Goal: Information Seeking & Learning: Learn about a topic

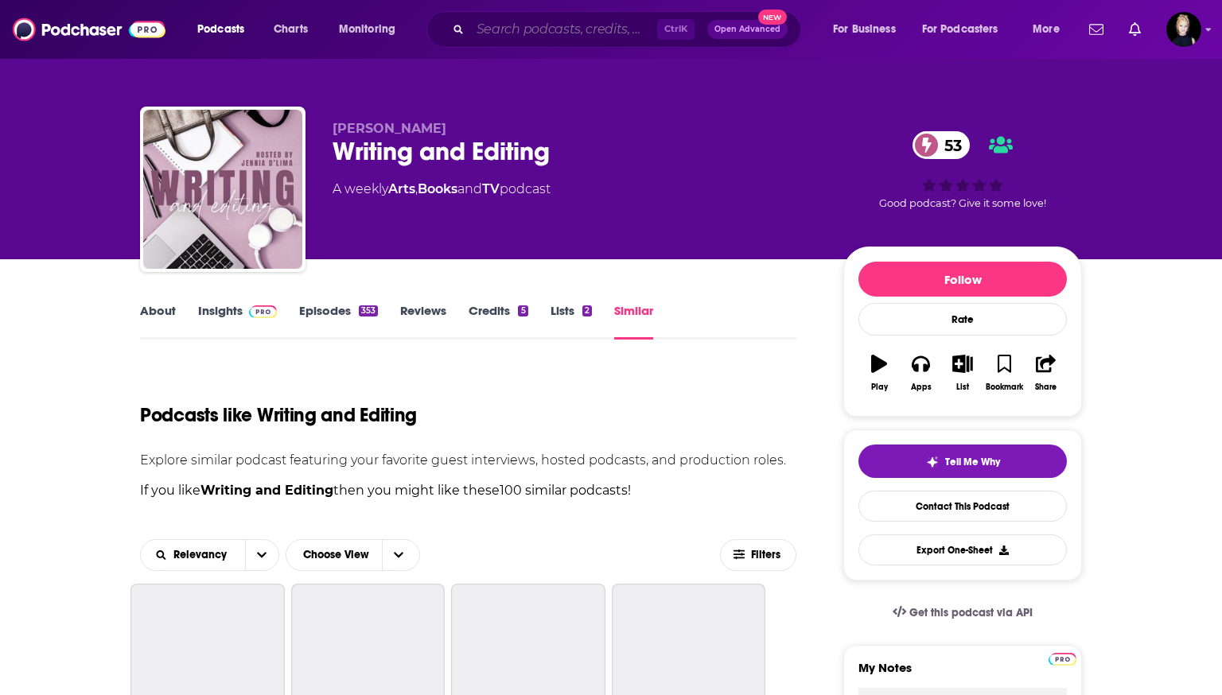
click at [538, 21] on input "Search podcasts, credits, & more..." at bounding box center [563, 29] width 187 height 25
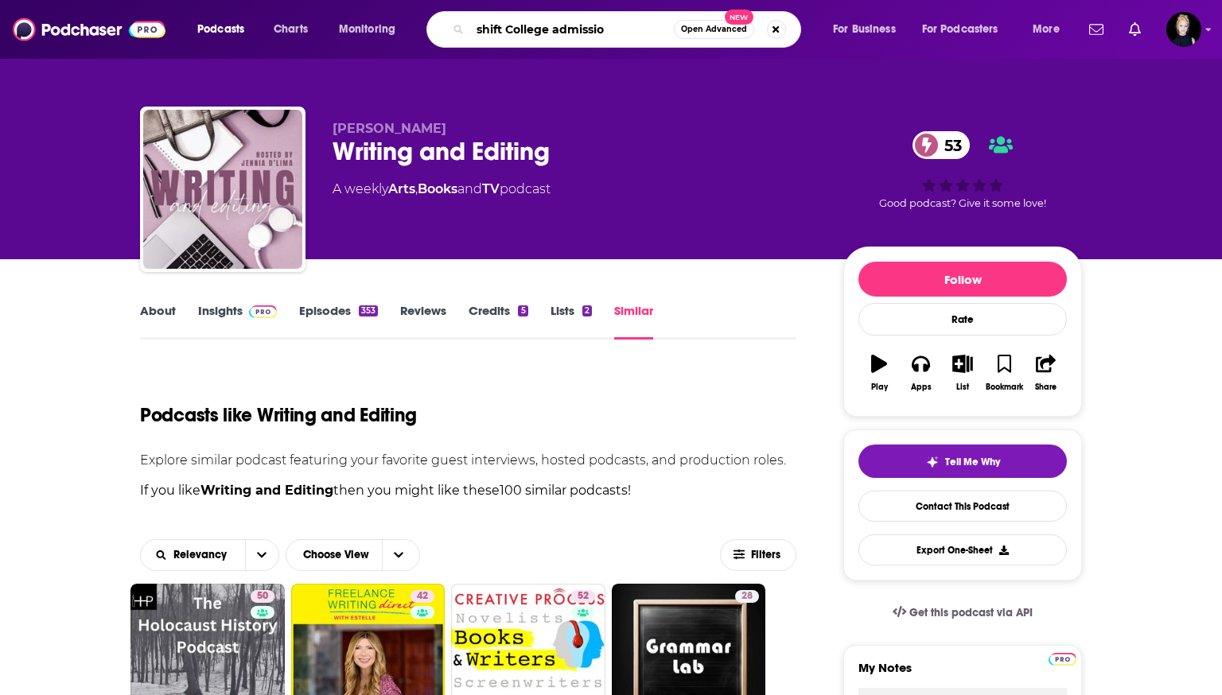
type input "shift College admission"
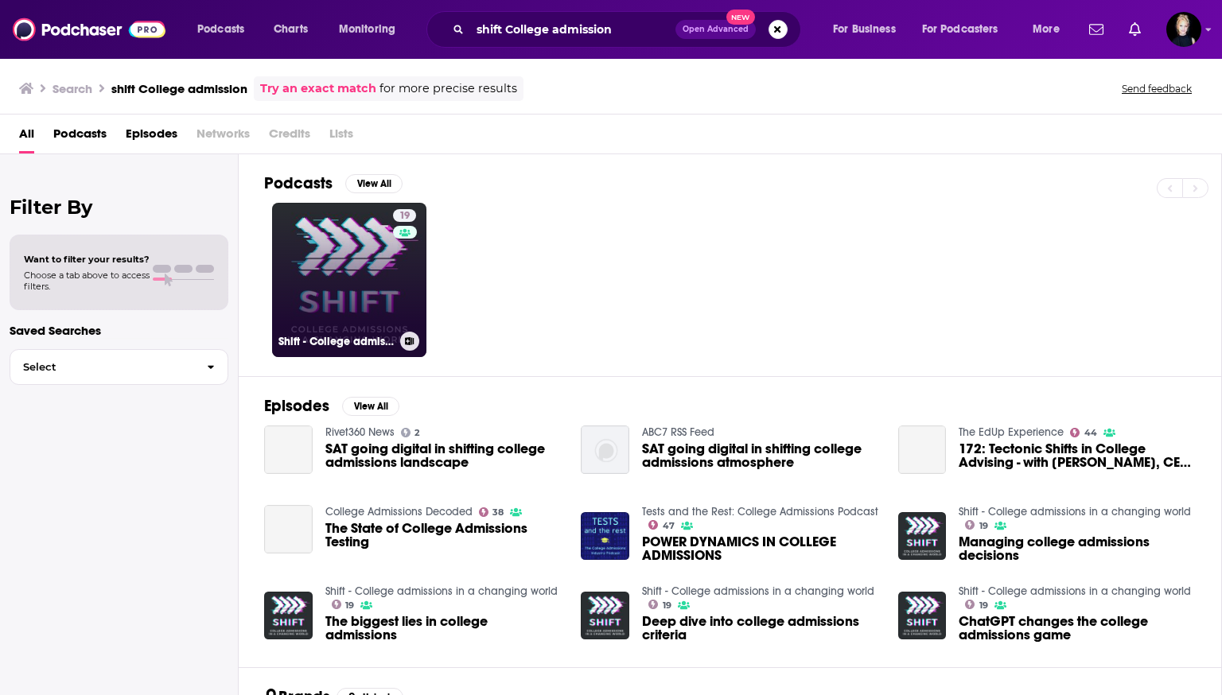
click at [343, 303] on link "19 Shift - College admissions in a changing world" at bounding box center [349, 280] width 154 height 154
